Goal: Check status: Check status

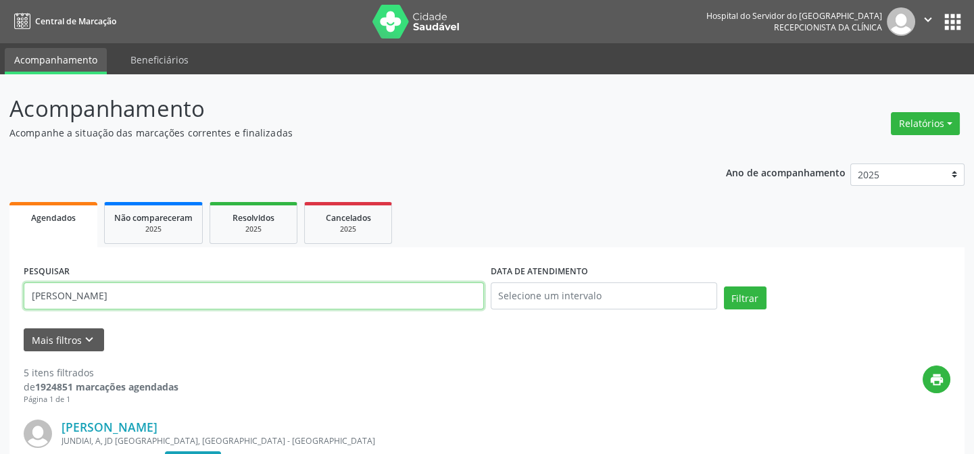
click at [132, 293] on input "[PERSON_NAME]" at bounding box center [254, 295] width 460 height 27
type input "j"
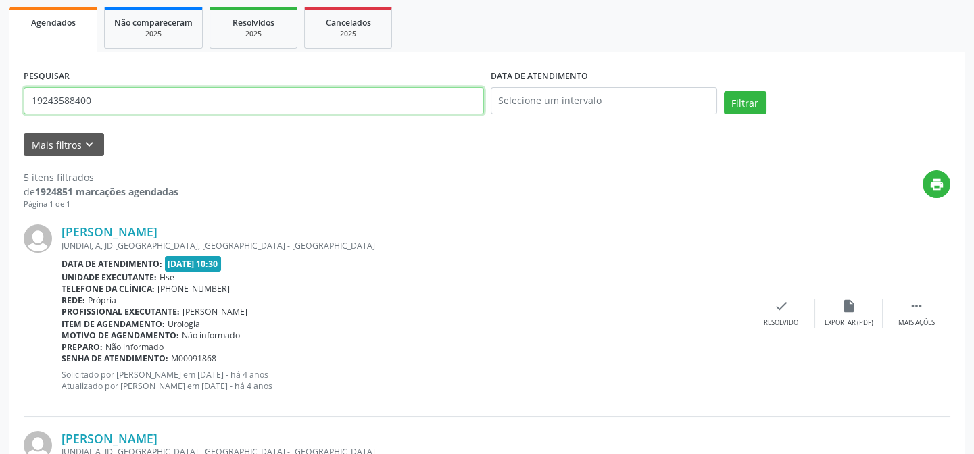
scroll to position [184, 0]
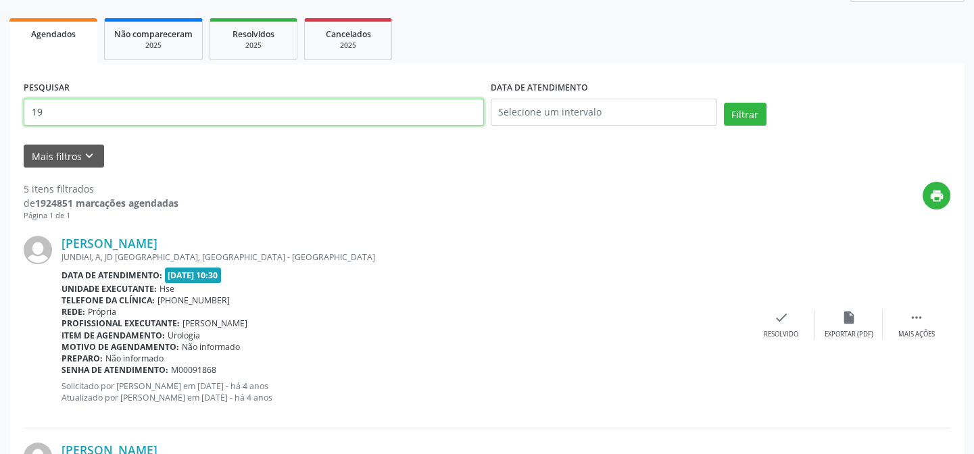
type input "1"
click at [724, 103] on button "Filtrar" at bounding box center [745, 114] width 43 height 23
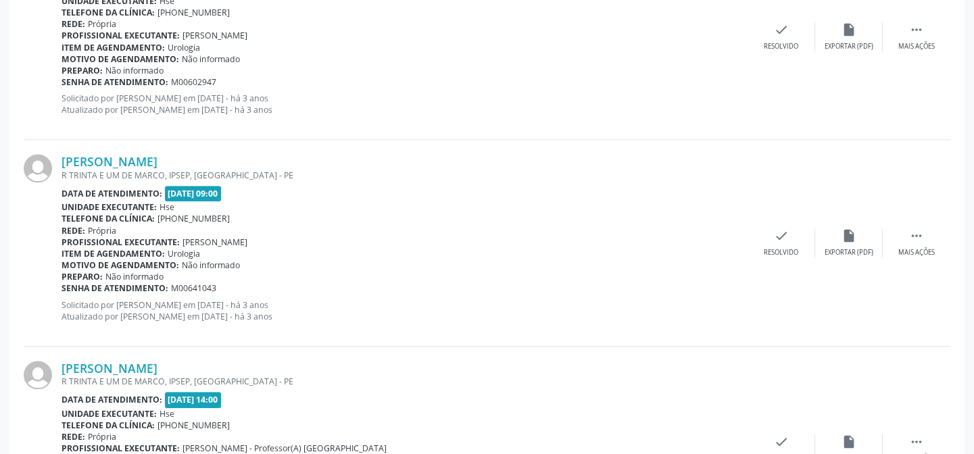
scroll to position [3105, 0]
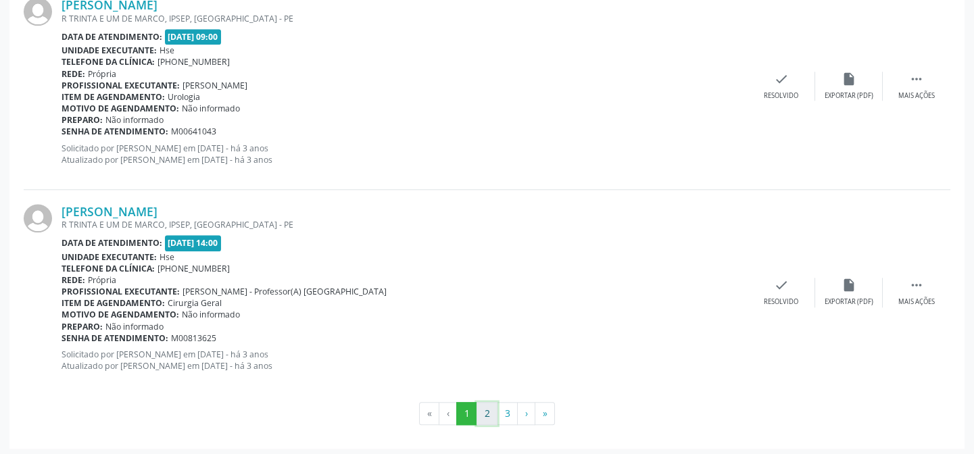
click at [484, 409] on button "2" at bounding box center [486, 413] width 21 height 23
click at [509, 412] on button "3" at bounding box center [507, 413] width 21 height 23
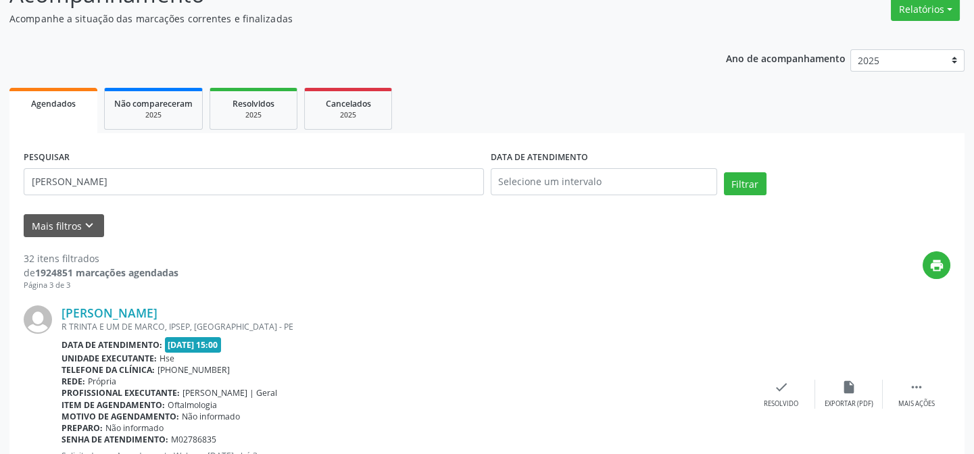
scroll to position [0, 0]
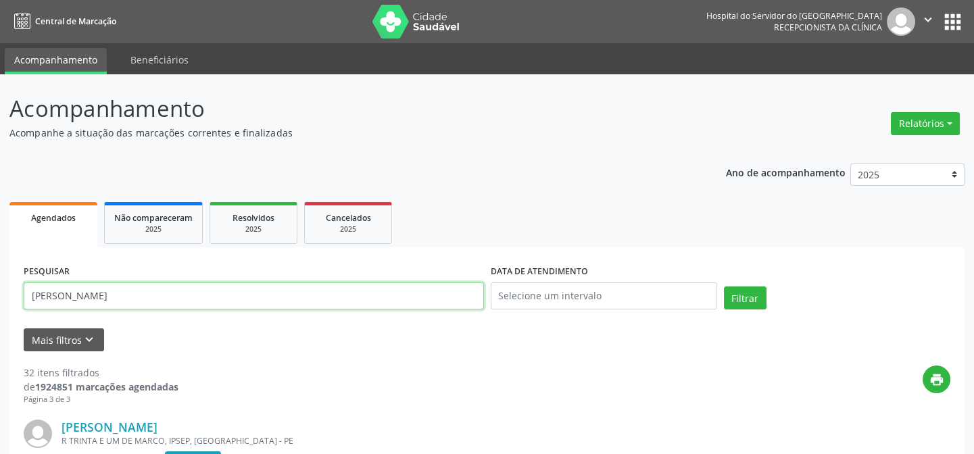
click at [198, 300] on input "[PERSON_NAME]" at bounding box center [254, 295] width 460 height 27
type input "g"
type input "13778056468"
click at [724, 286] on button "Filtrar" at bounding box center [745, 297] width 43 height 23
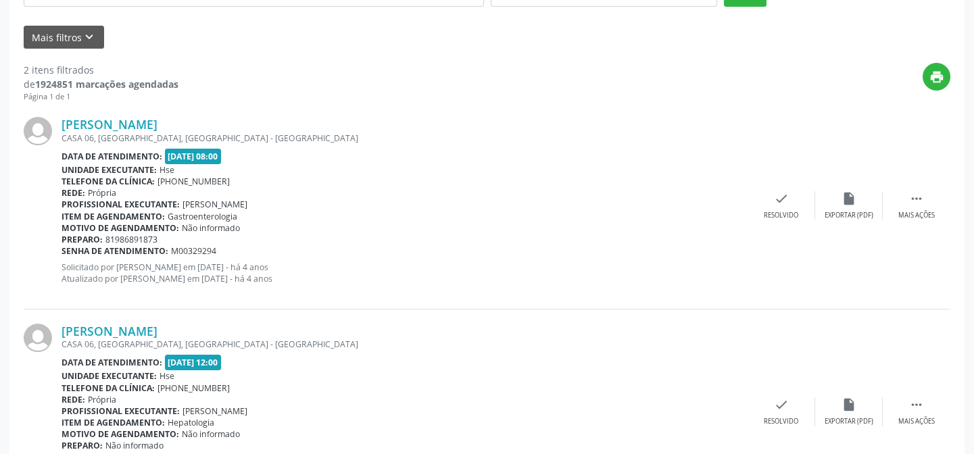
scroll to position [307, 0]
